Goal: Information Seeking & Learning: Compare options

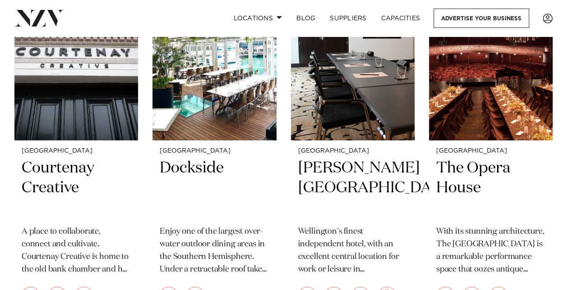
scroll to position [2840, 0]
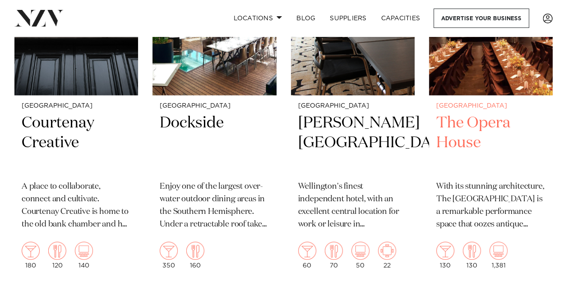
click at [472, 85] on img at bounding box center [491, 13] width 124 height 166
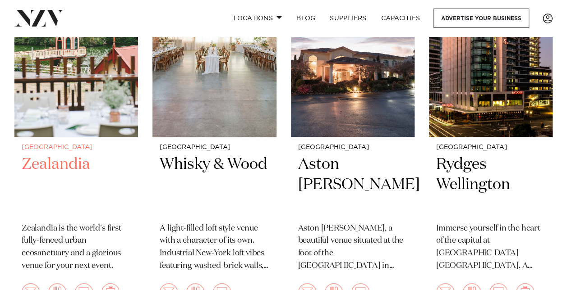
scroll to position [180, 0]
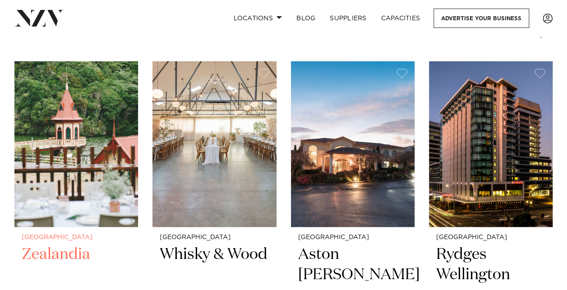
click at [79, 141] on img at bounding box center [76, 144] width 124 height 166
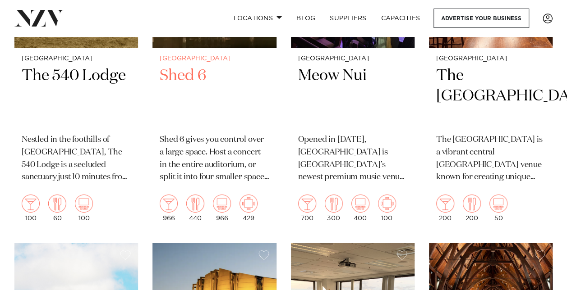
scroll to position [1262, 0]
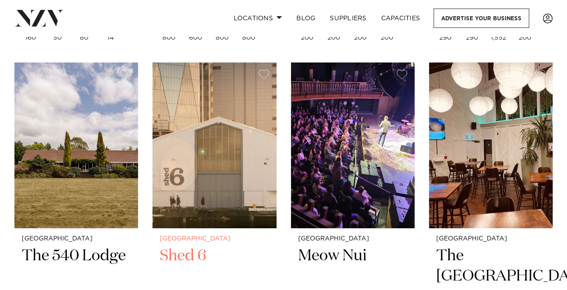
click at [205, 145] on img at bounding box center [214, 146] width 124 height 166
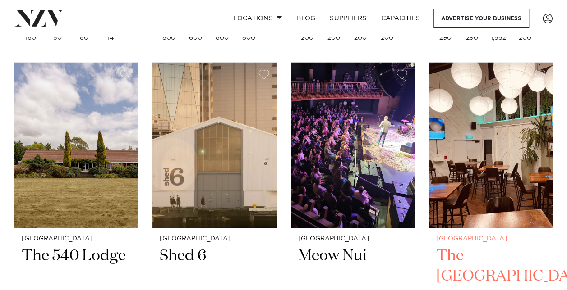
click at [483, 134] on img at bounding box center [491, 146] width 124 height 166
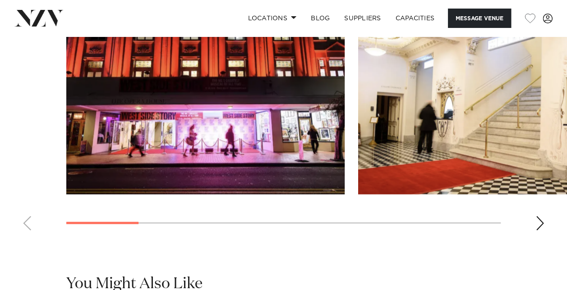
scroll to position [812, 0]
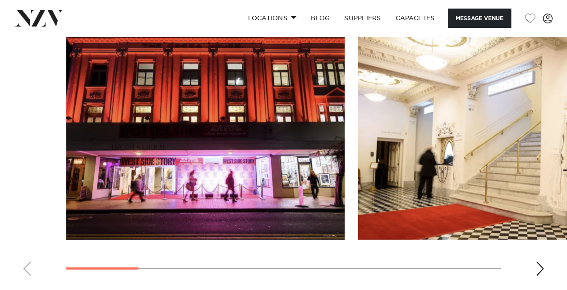
click at [542, 267] on div "Next slide" at bounding box center [539, 268] width 9 height 14
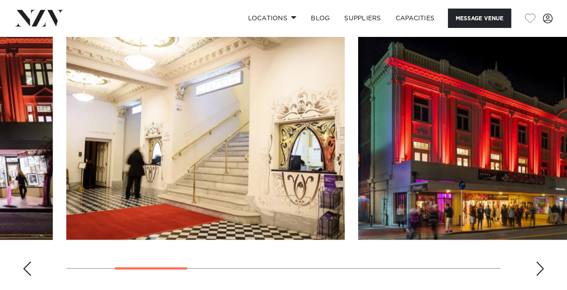
click at [542, 267] on div "Next slide" at bounding box center [539, 268] width 9 height 14
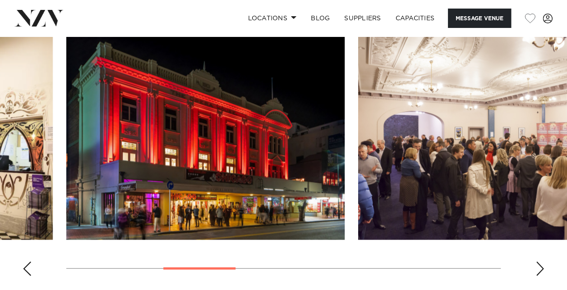
click at [542, 267] on div "Next slide" at bounding box center [539, 268] width 9 height 14
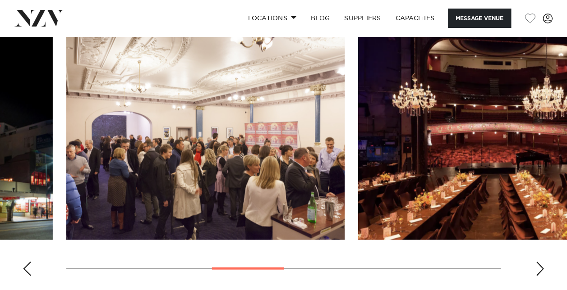
click at [542, 267] on div "Next slide" at bounding box center [539, 268] width 9 height 14
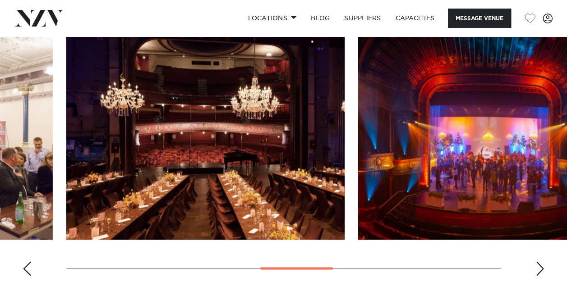
click at [542, 267] on div "Next slide" at bounding box center [539, 268] width 9 height 14
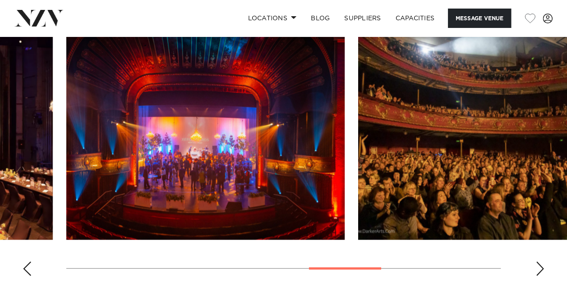
click at [542, 267] on div "Next slide" at bounding box center [539, 268] width 9 height 14
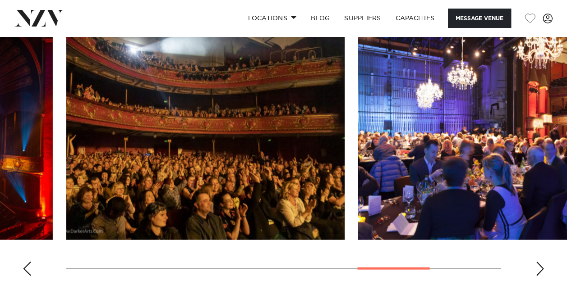
click at [542, 267] on div "Next slide" at bounding box center [539, 268] width 9 height 14
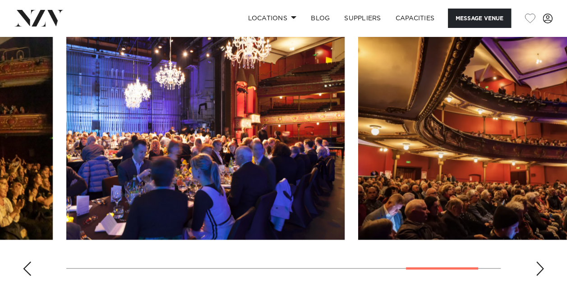
click at [542, 267] on div "Next slide" at bounding box center [539, 268] width 9 height 14
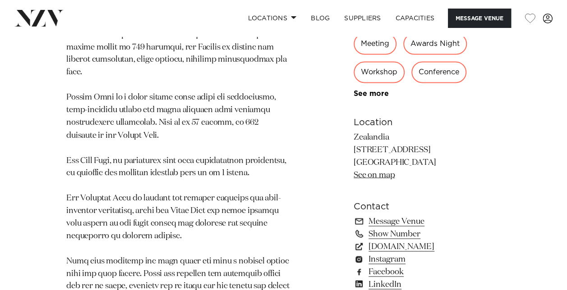
scroll to position [631, 0]
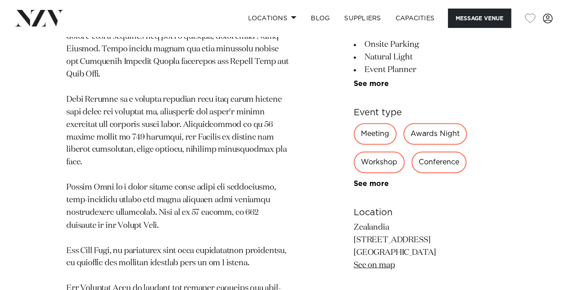
click at [435, 124] on div "Awards Night" at bounding box center [435, 135] width 64 height 22
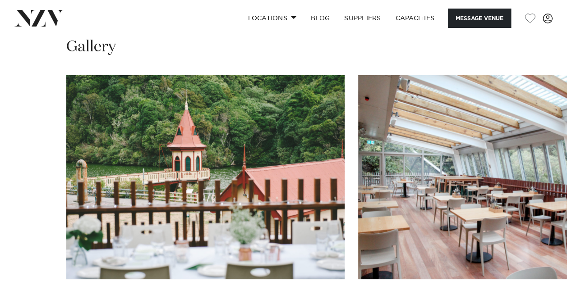
scroll to position [1172, 0]
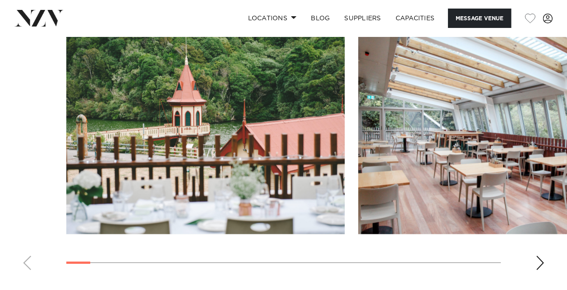
click at [541, 256] on div "Next slide" at bounding box center [539, 263] width 9 height 14
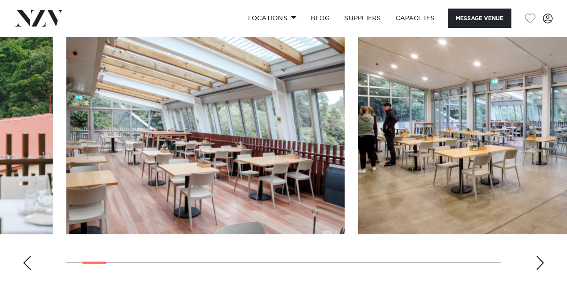
click at [541, 256] on div "Next slide" at bounding box center [539, 263] width 9 height 14
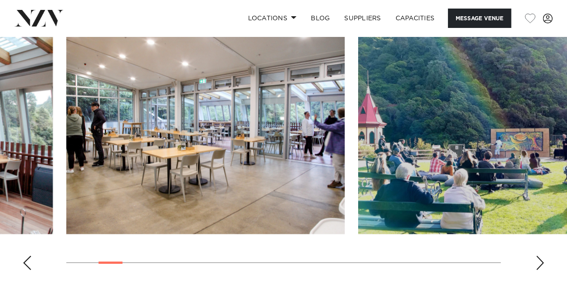
click at [541, 256] on div "Next slide" at bounding box center [539, 263] width 9 height 14
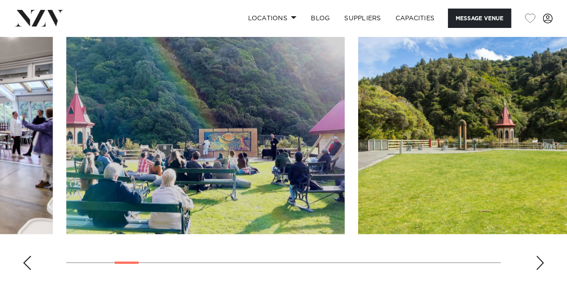
click at [541, 256] on div "Next slide" at bounding box center [539, 263] width 9 height 14
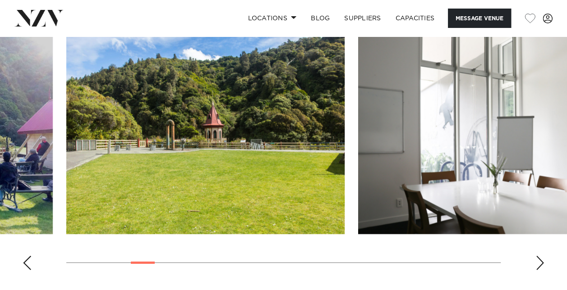
click at [541, 256] on div "Next slide" at bounding box center [539, 263] width 9 height 14
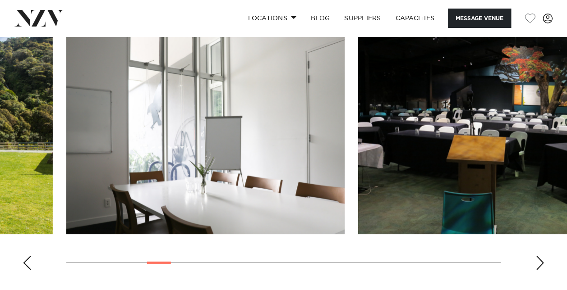
click at [541, 256] on div "Next slide" at bounding box center [539, 263] width 9 height 14
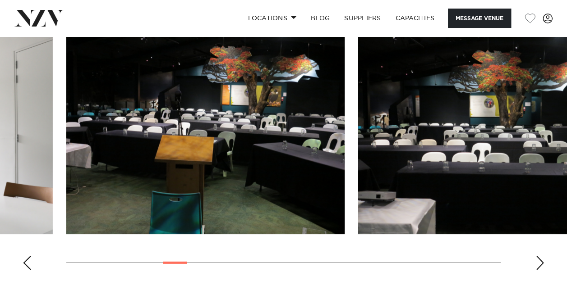
click at [541, 256] on div "Next slide" at bounding box center [539, 263] width 9 height 14
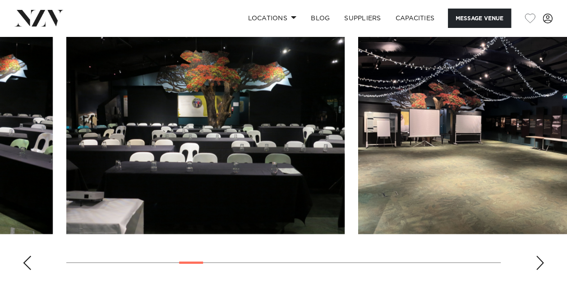
click at [541, 256] on div "Next slide" at bounding box center [539, 263] width 9 height 14
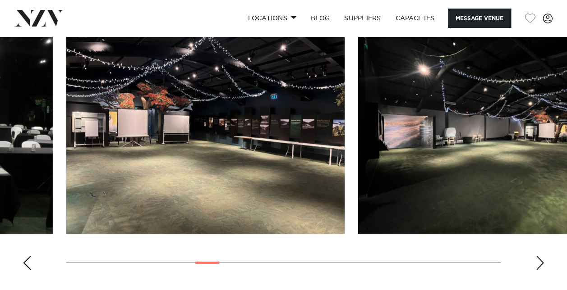
click at [541, 256] on div "Next slide" at bounding box center [539, 263] width 9 height 14
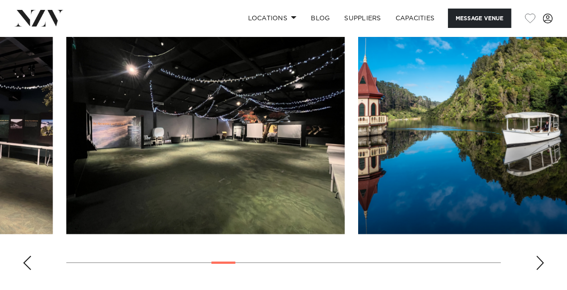
click at [541, 256] on div "Next slide" at bounding box center [539, 263] width 9 height 14
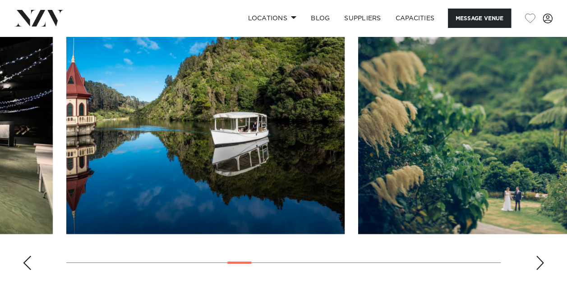
click at [541, 256] on div "Next slide" at bounding box center [539, 263] width 9 height 14
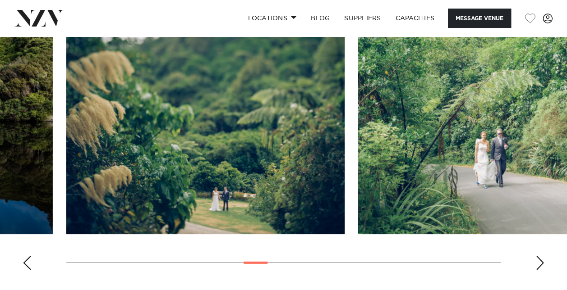
click at [541, 256] on div "Next slide" at bounding box center [539, 263] width 9 height 14
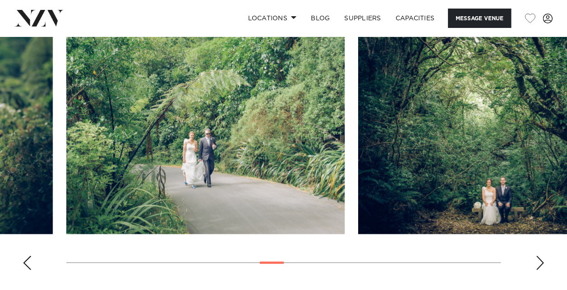
click at [541, 256] on div "Next slide" at bounding box center [539, 263] width 9 height 14
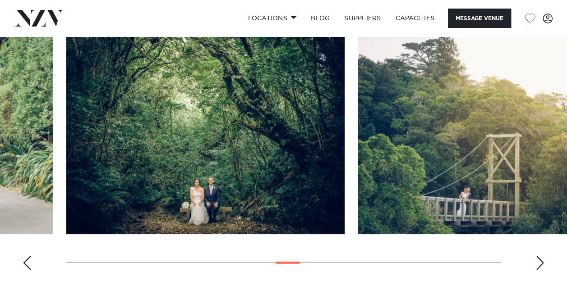
click at [541, 256] on div "Next slide" at bounding box center [539, 263] width 9 height 14
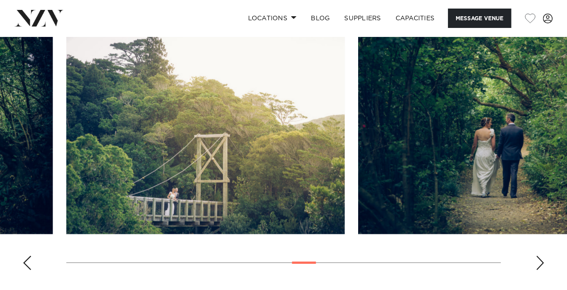
click at [541, 256] on div "Next slide" at bounding box center [539, 263] width 9 height 14
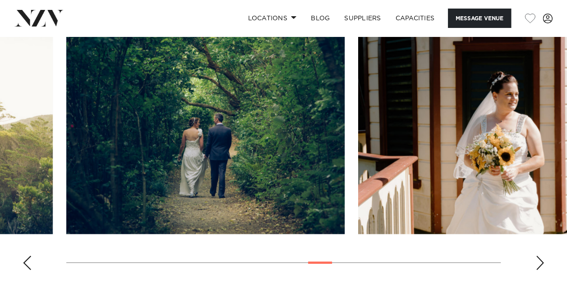
click at [541, 256] on div "Next slide" at bounding box center [539, 263] width 9 height 14
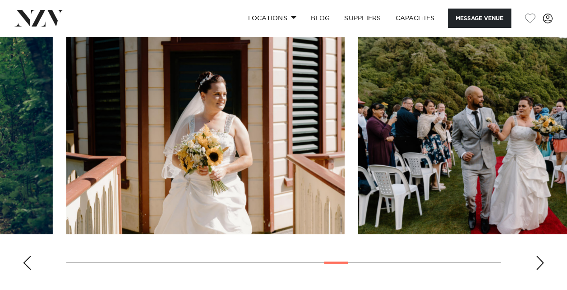
click at [541, 256] on div "Next slide" at bounding box center [539, 263] width 9 height 14
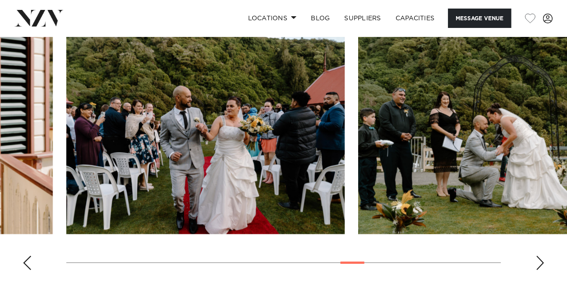
click at [541, 256] on div "Next slide" at bounding box center [539, 263] width 9 height 14
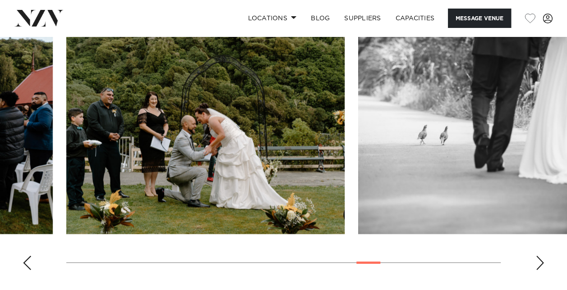
click at [541, 256] on div "Next slide" at bounding box center [539, 263] width 9 height 14
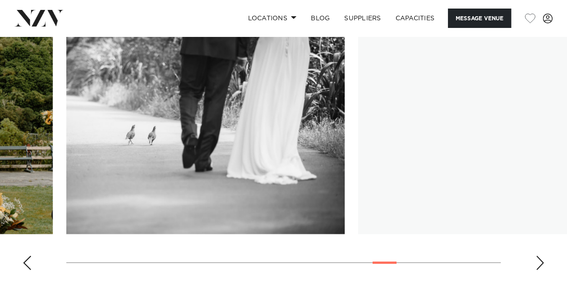
click at [541, 256] on div "Next slide" at bounding box center [539, 263] width 9 height 14
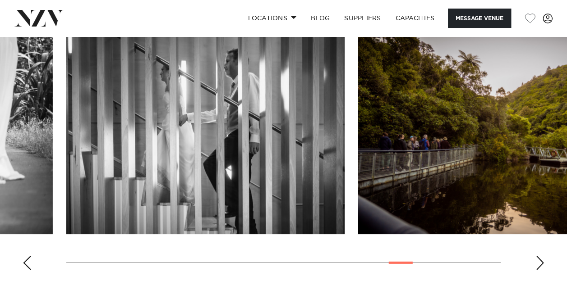
click at [541, 256] on div "Next slide" at bounding box center [539, 263] width 9 height 14
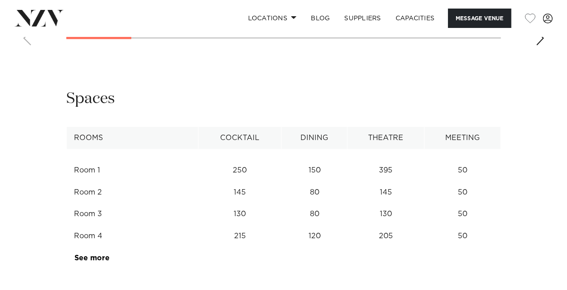
scroll to position [1082, 0]
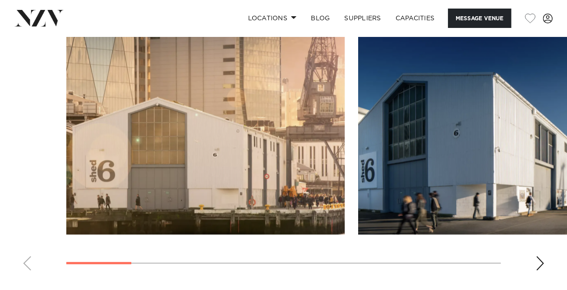
click at [539, 257] on div "Next slide" at bounding box center [539, 264] width 9 height 14
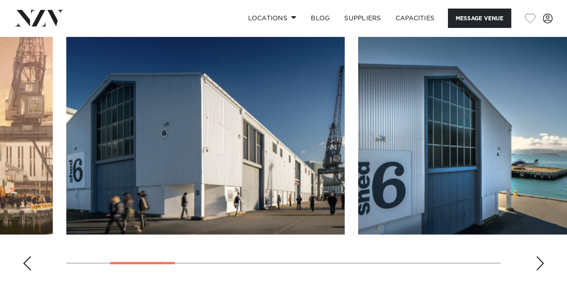
click at [539, 257] on div "Next slide" at bounding box center [539, 264] width 9 height 14
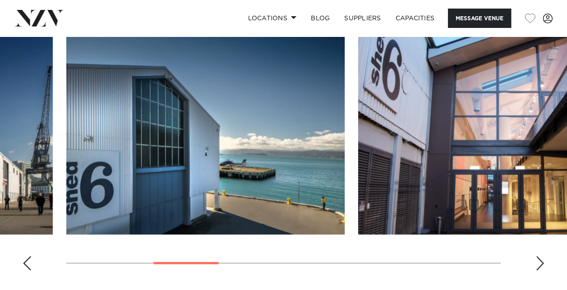
click at [539, 257] on div "Next slide" at bounding box center [539, 264] width 9 height 14
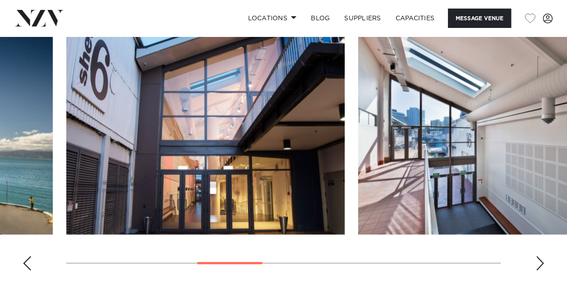
click at [539, 257] on div "Next slide" at bounding box center [539, 264] width 9 height 14
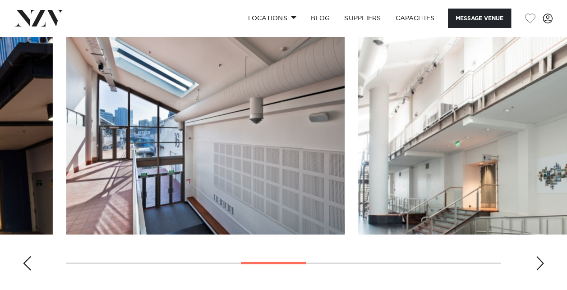
click at [539, 257] on div "Next slide" at bounding box center [539, 264] width 9 height 14
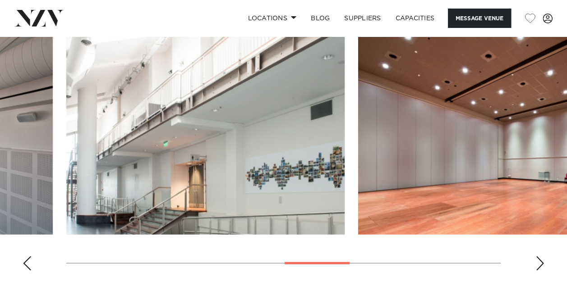
click at [539, 257] on div "Next slide" at bounding box center [539, 264] width 9 height 14
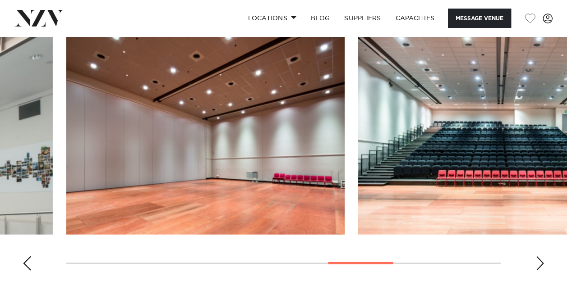
click at [539, 257] on div "Next slide" at bounding box center [539, 264] width 9 height 14
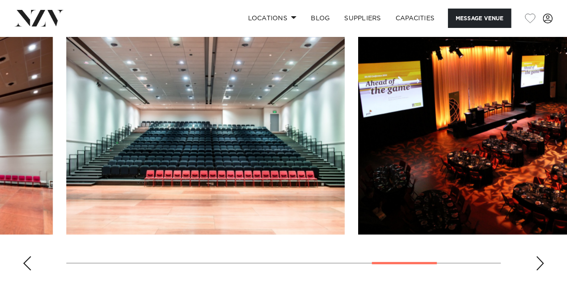
click at [539, 257] on div "Next slide" at bounding box center [539, 264] width 9 height 14
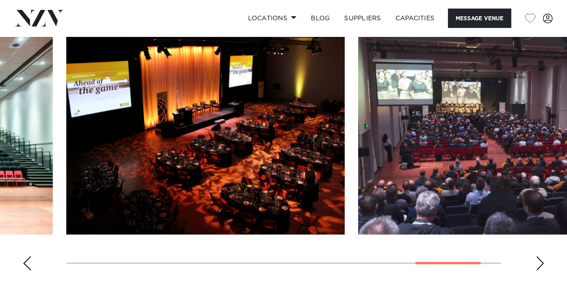
click at [539, 257] on div "Next slide" at bounding box center [539, 264] width 9 height 14
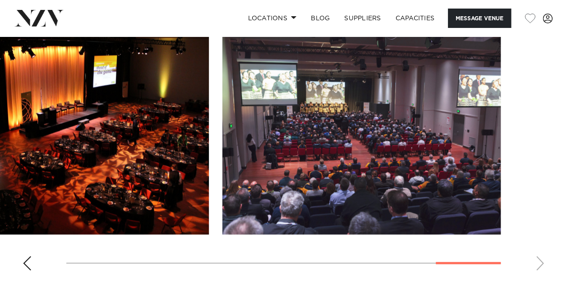
click at [539, 250] on swiper-container at bounding box center [283, 155] width 567 height 248
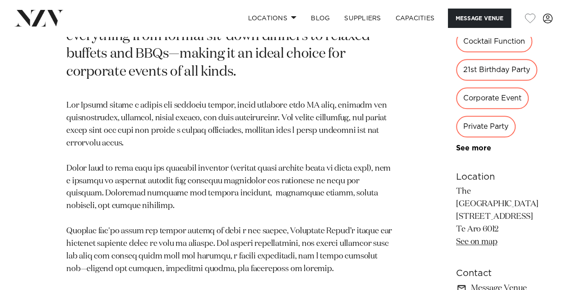
scroll to position [316, 0]
